Goal: Task Accomplishment & Management: Manage account settings

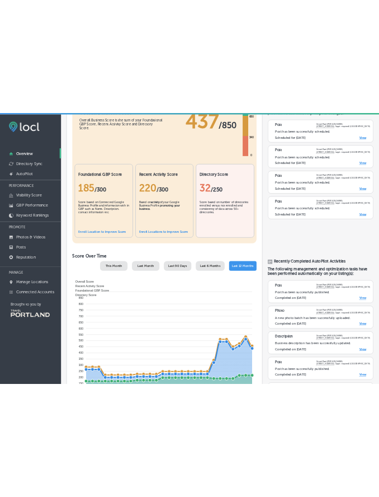
scroll to position [167, 0]
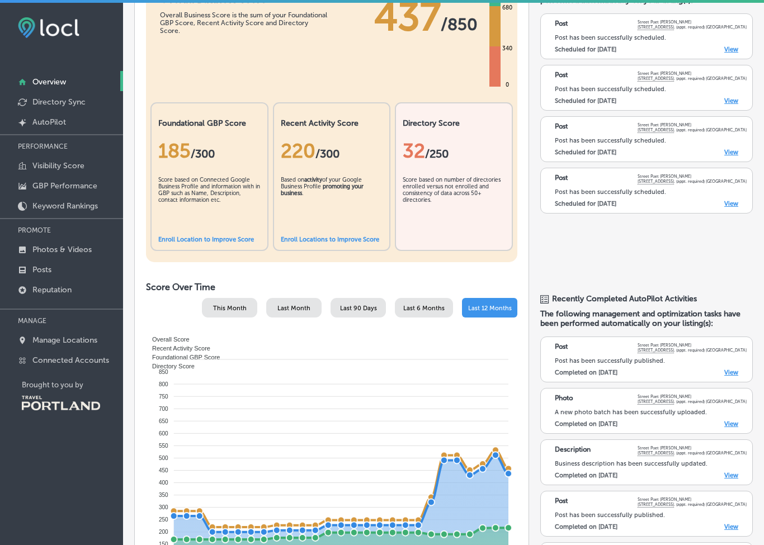
click at [204, 243] on link "Enroll Location to Improve Score" at bounding box center [206, 239] width 96 height 7
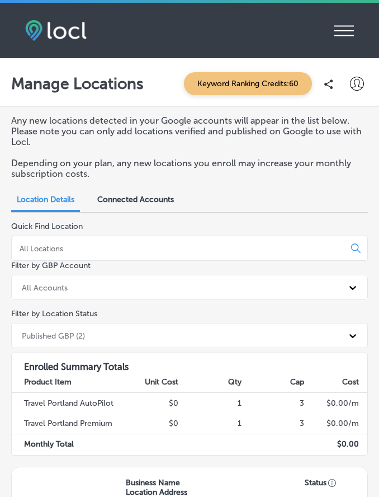
click at [346, 30] on icon "iconmonstr-menu-thin copy Created with Sketch." at bounding box center [344, 30] width 20 height 17
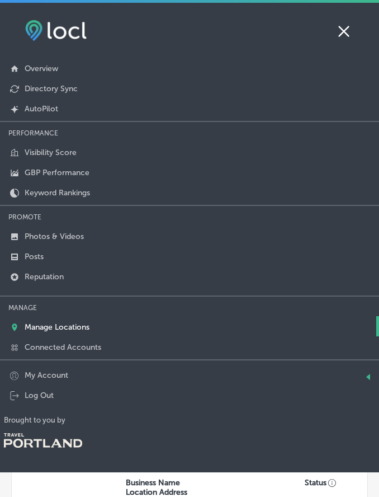
click at [42, 173] on p "GBP Performance" at bounding box center [57, 173] width 65 height 10
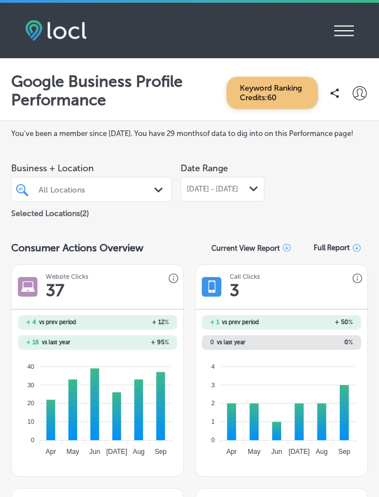
click at [45, 218] on p "Selected Locations ( 2 )" at bounding box center [50, 211] width 78 height 14
click at [58, 218] on p "Selected Locations ( 2 )" at bounding box center [50, 211] width 78 height 14
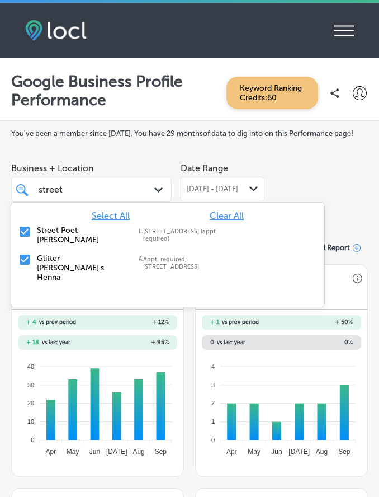
click at [60, 244] on label "Street Poet [PERSON_NAME]" at bounding box center [82, 234] width 91 height 19
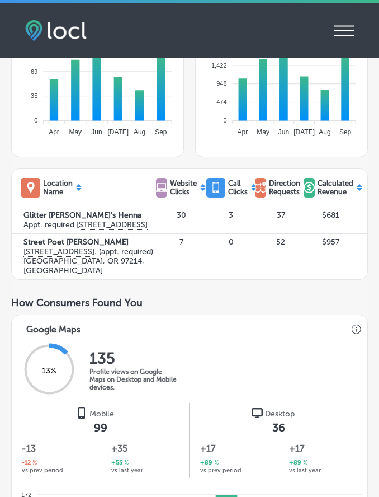
scroll to position [541, 0]
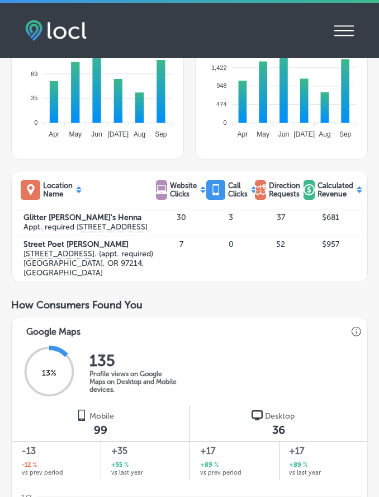
type input "street"
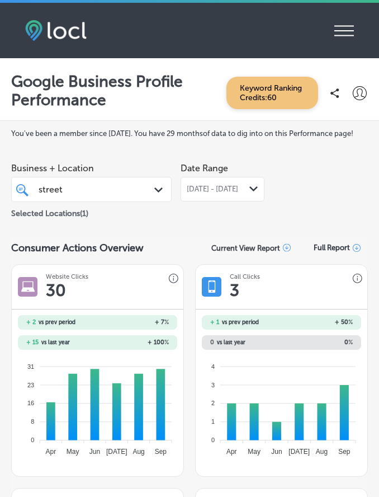
scroll to position [0, 0]
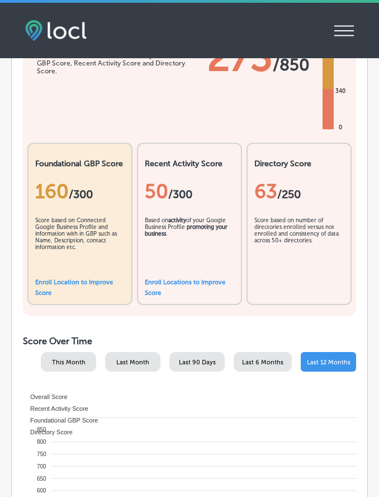
scroll to position [218, 0]
